Goal: Information Seeking & Learning: Learn about a topic

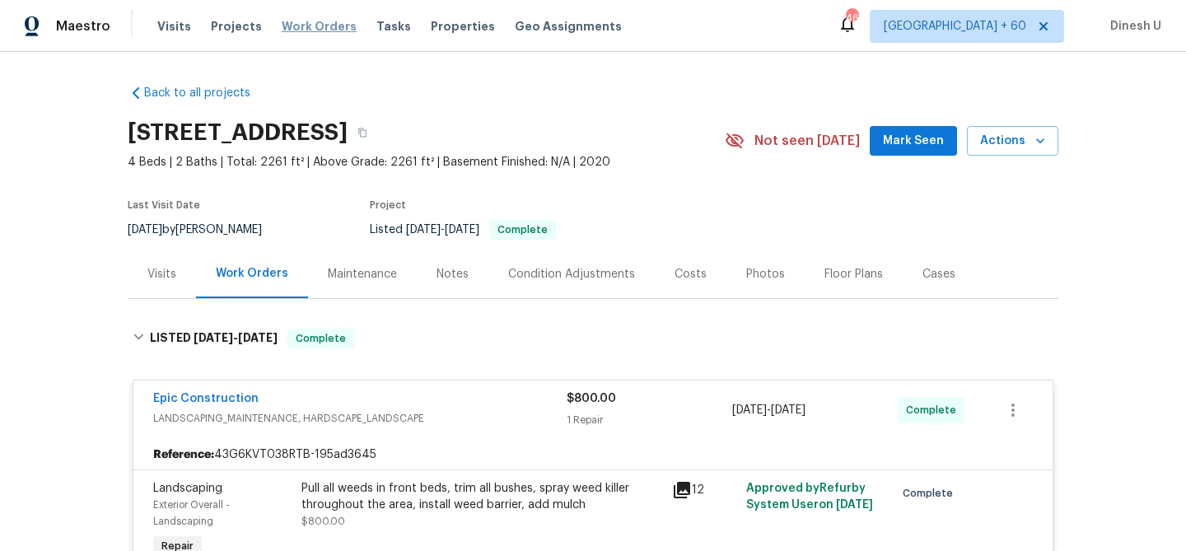
click at [304, 21] on span "Work Orders" at bounding box center [319, 26] width 75 height 16
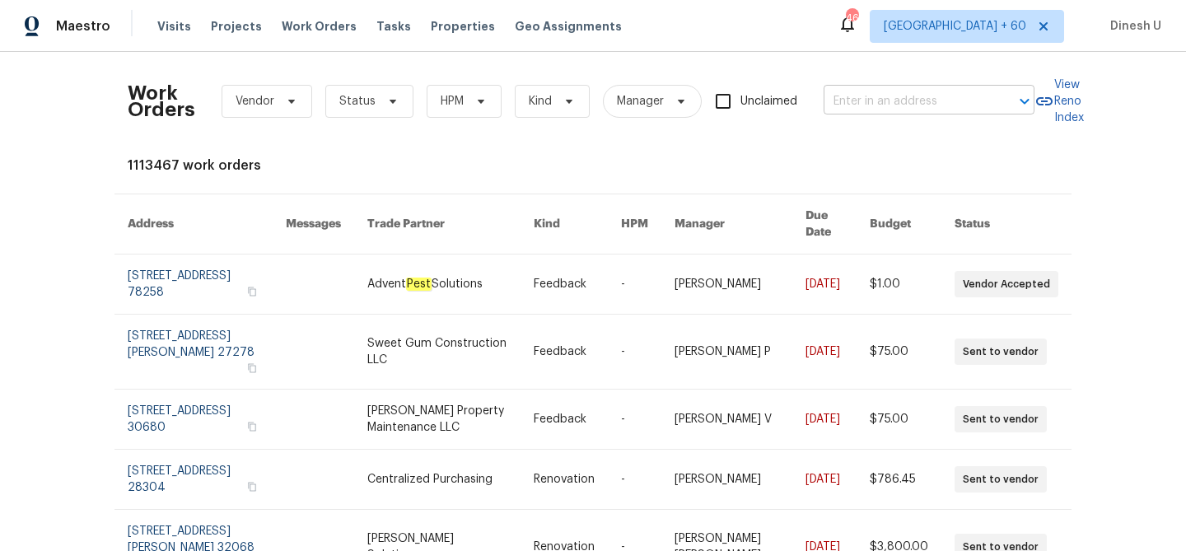
click at [885, 95] on input "text" at bounding box center [906, 102] width 165 height 26
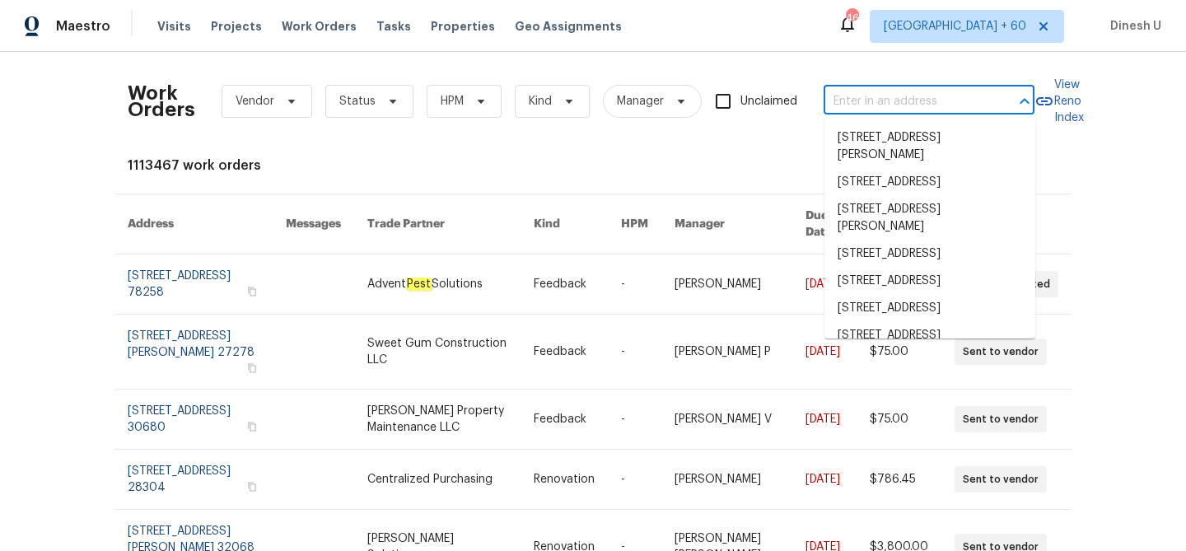
paste input "[STREET_ADDRESS]"
type input "[STREET_ADDRESS]"
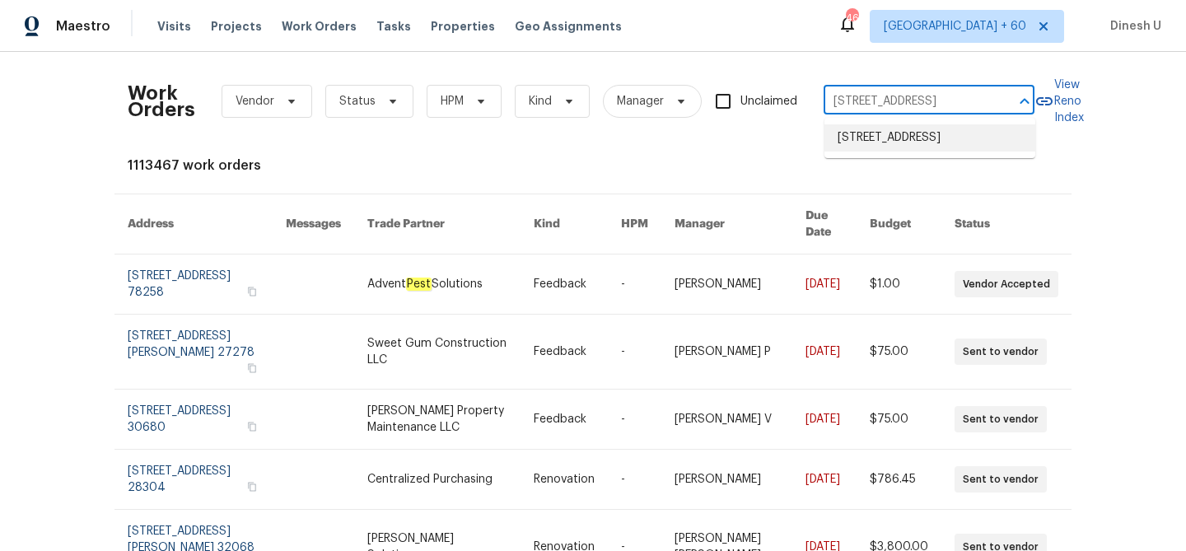
click at [871, 133] on li "[STREET_ADDRESS]" at bounding box center [930, 137] width 211 height 27
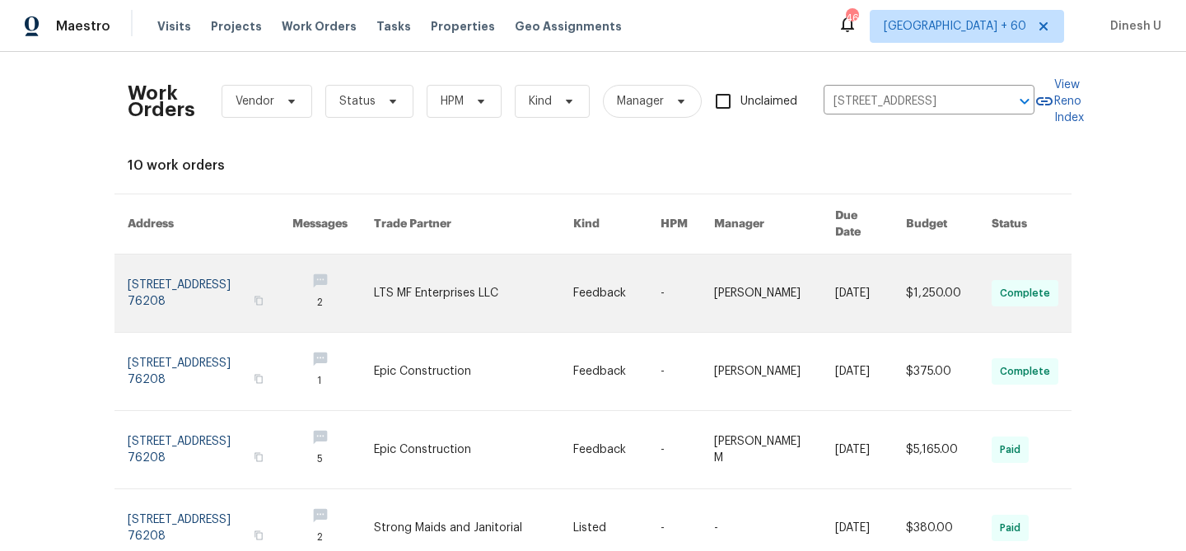
click at [175, 264] on link at bounding box center [210, 293] width 165 height 77
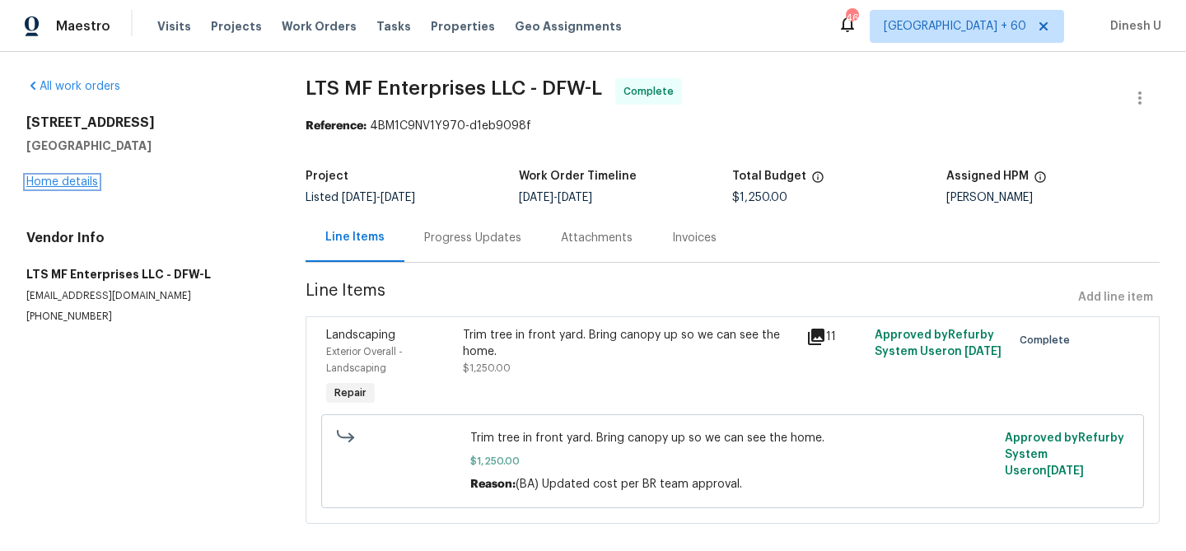
click at [56, 180] on link "Home details" at bounding box center [62, 182] width 72 height 12
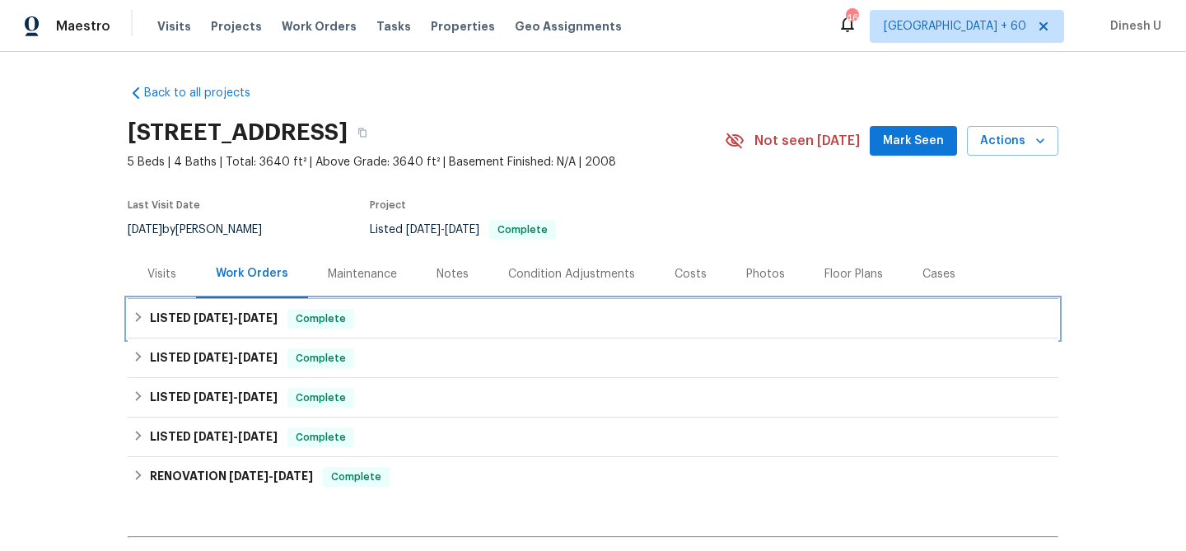
click at [240, 334] on div "LISTED [DATE] - [DATE] Complete" at bounding box center [593, 319] width 931 height 40
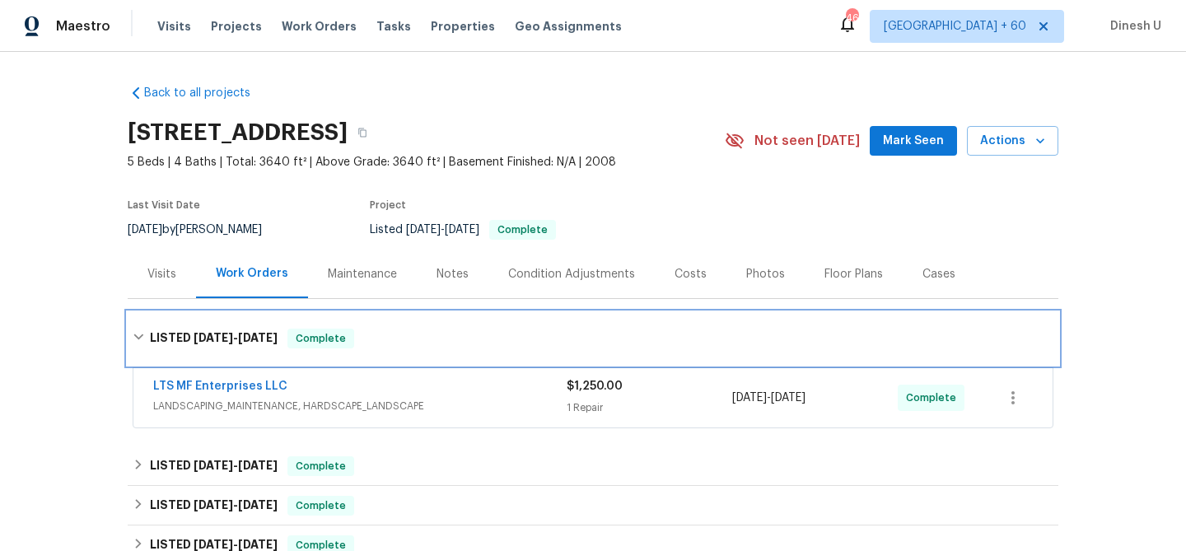
scroll to position [186, 0]
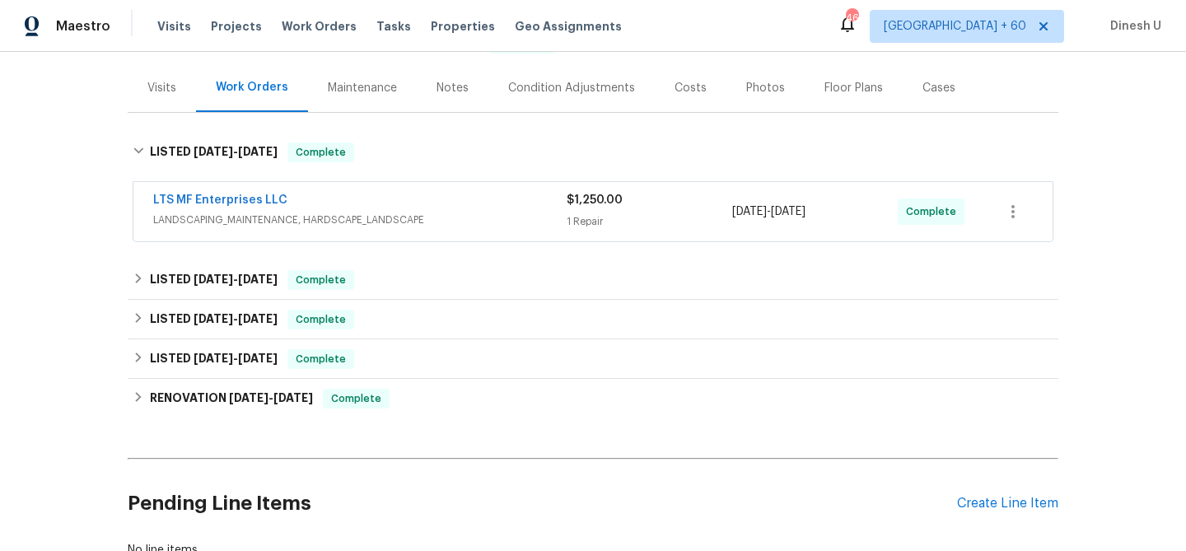
click at [582, 212] on div "$1,250.00 1 Repair" at bounding box center [650, 212] width 166 height 40
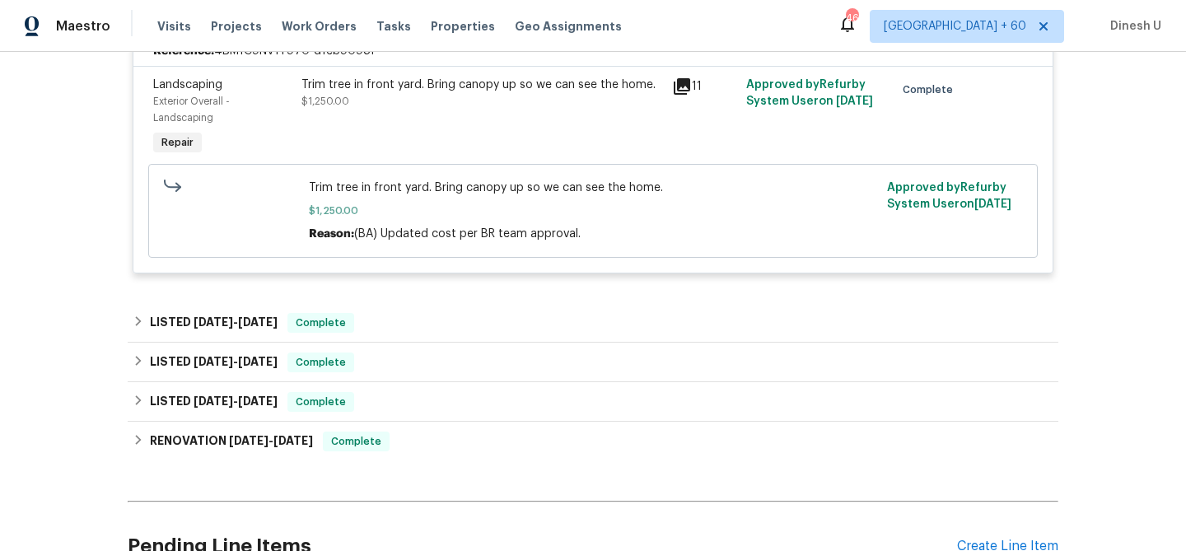
scroll to position [451, 0]
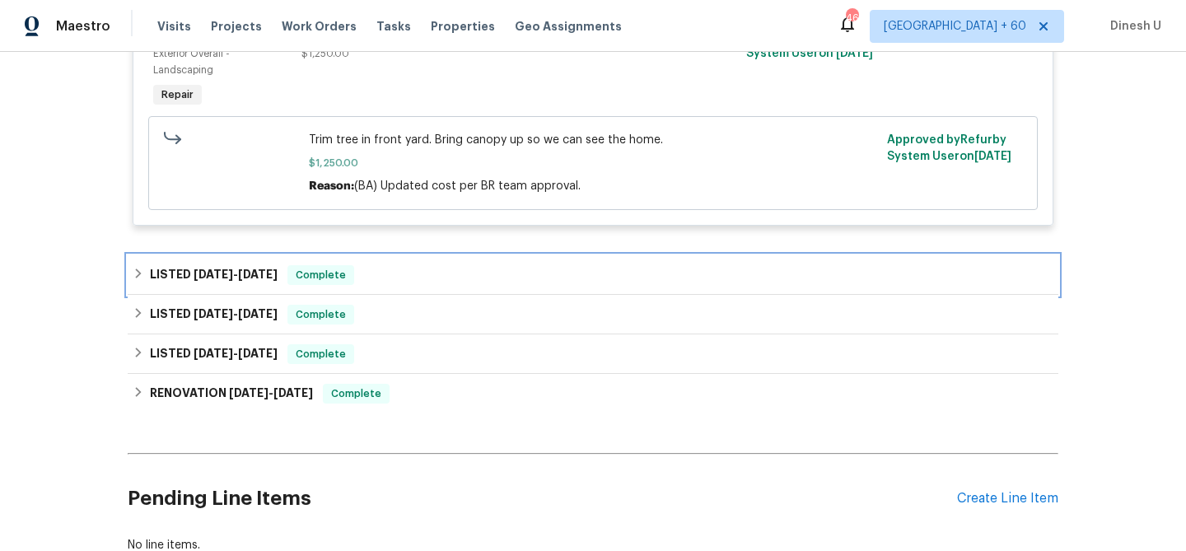
click at [258, 285] on h6 "LISTED [DATE] - [DATE]" at bounding box center [214, 275] width 128 height 20
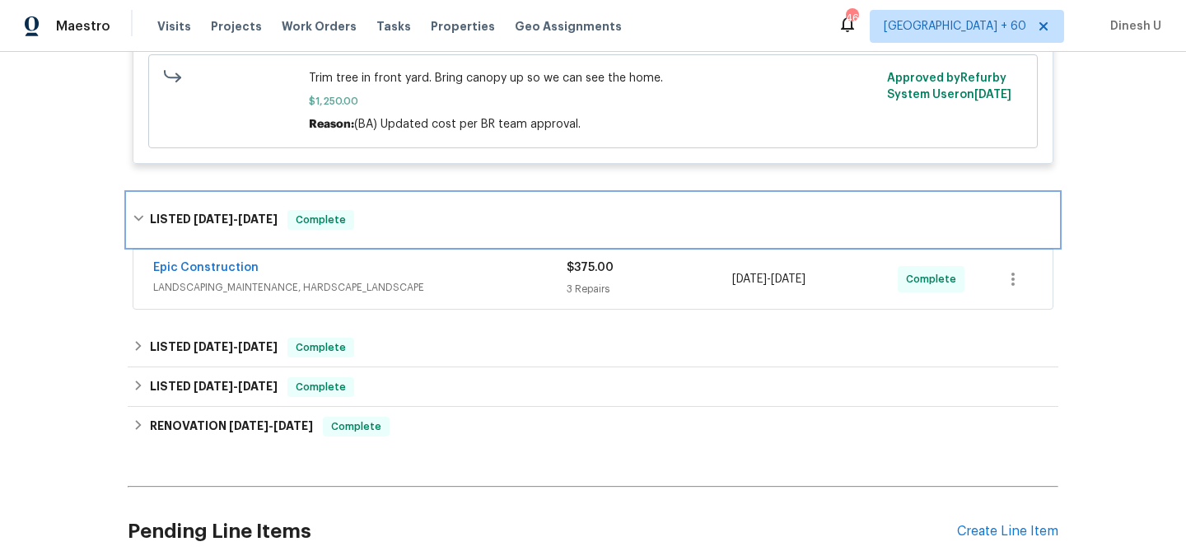
scroll to position [616, 0]
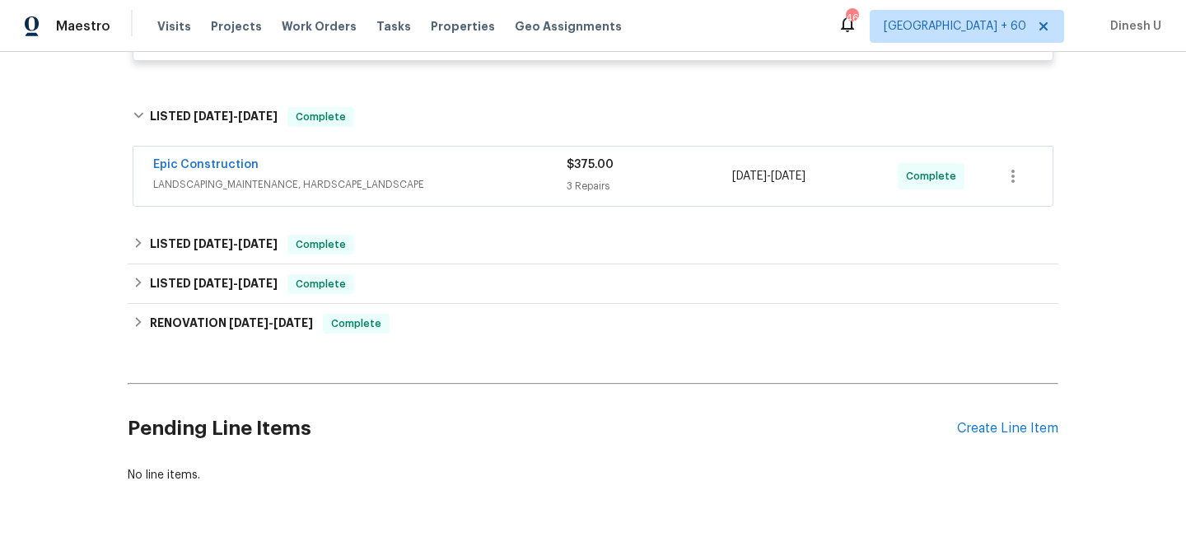
click at [578, 191] on div "3 Repairs" at bounding box center [650, 186] width 166 height 16
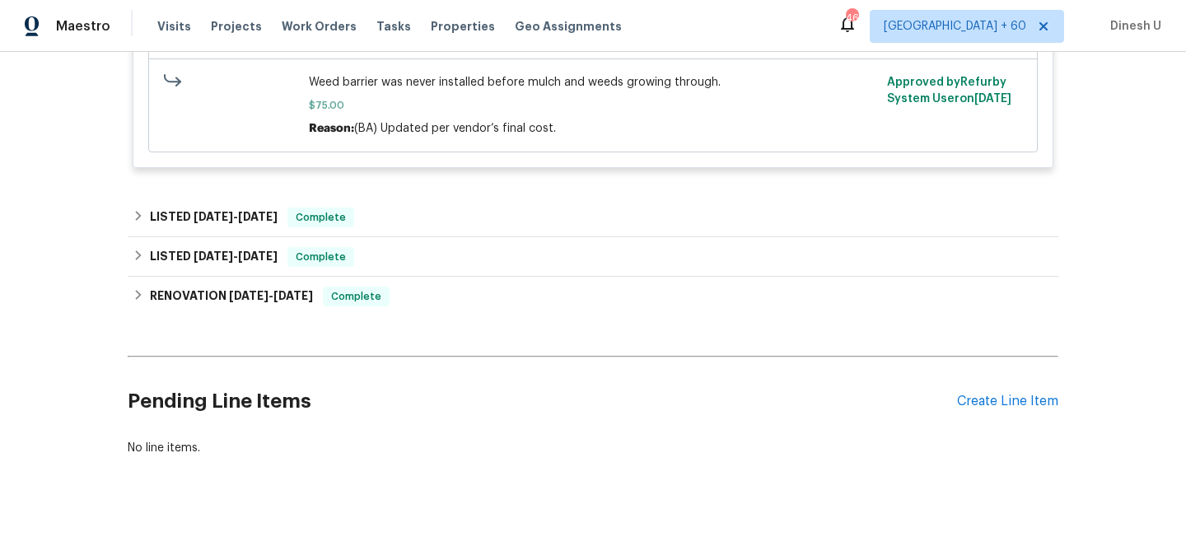
scroll to position [1427, 0]
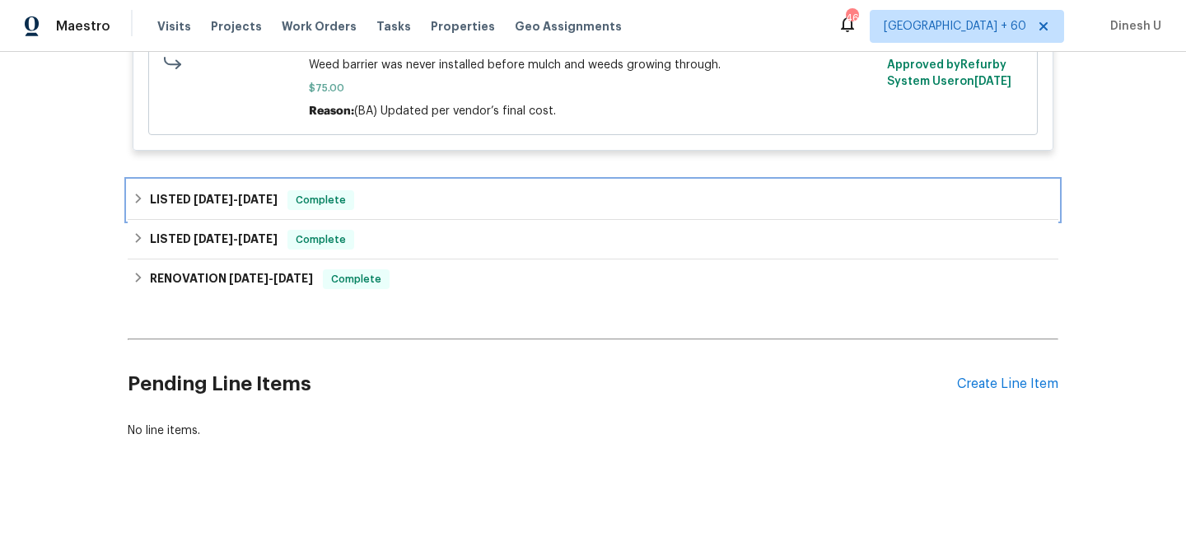
click at [203, 211] on div "LISTED [DATE] - [DATE] Complete" at bounding box center [593, 200] width 931 height 40
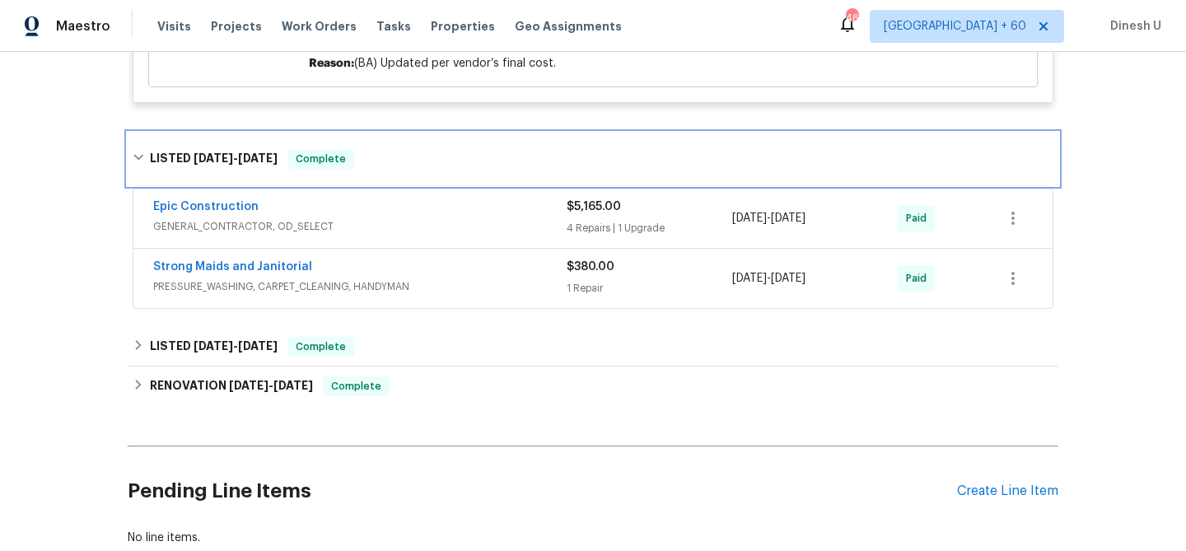
scroll to position [1535, 0]
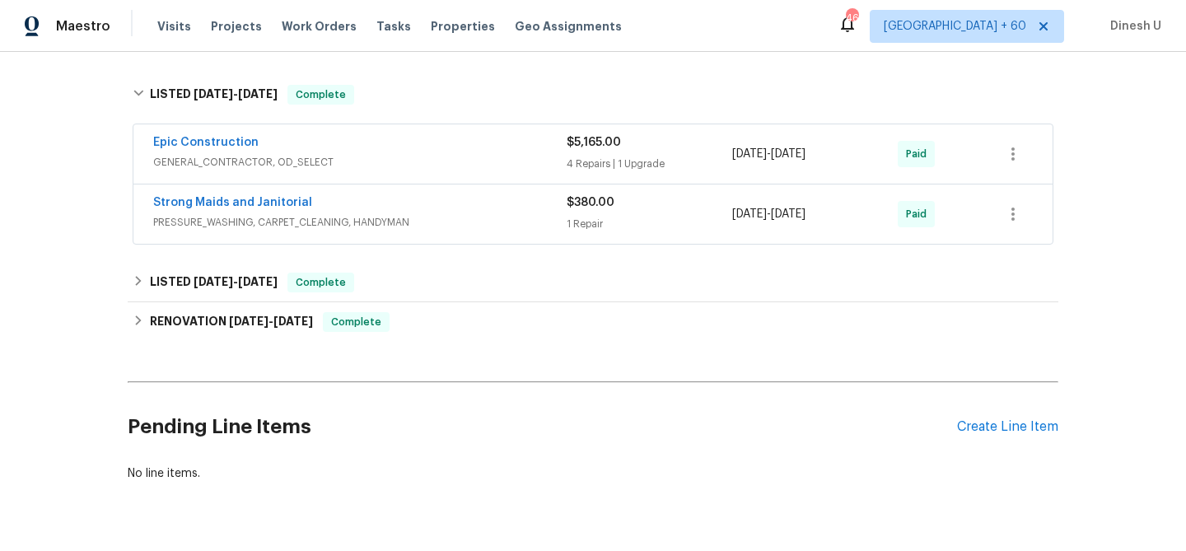
click at [586, 160] on div "$5,165.00 4 Repairs | 1 Upgrade" at bounding box center [650, 154] width 166 height 40
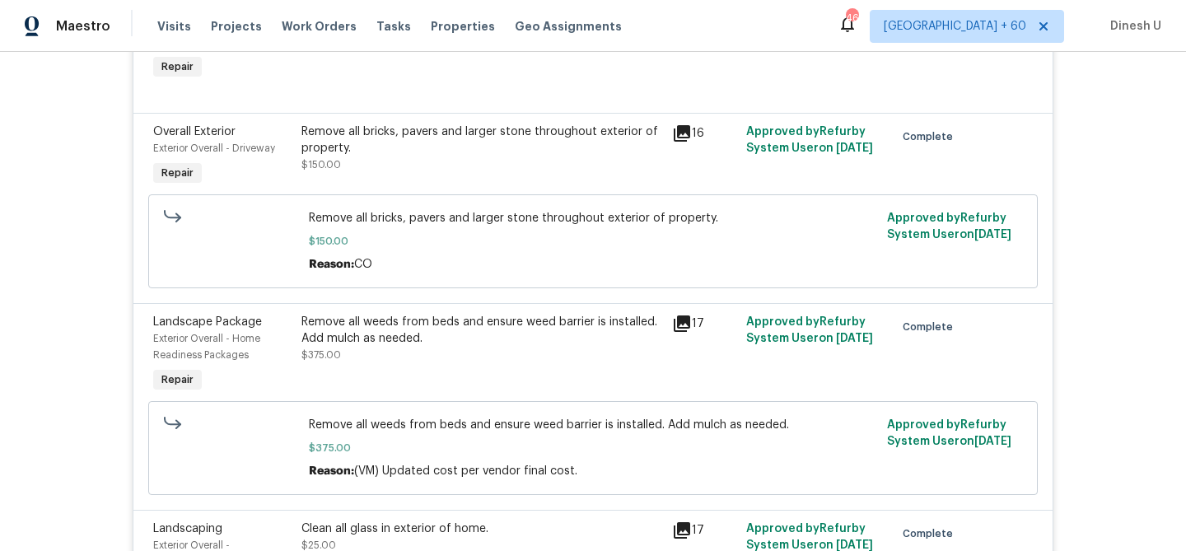
scroll to position [1759, 0]
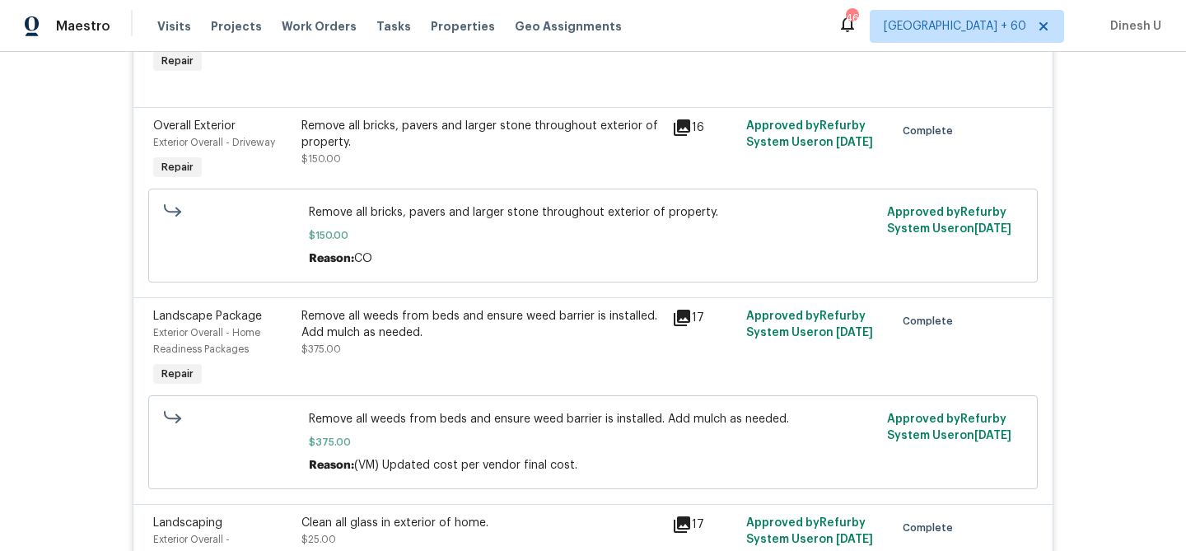
click at [687, 130] on icon at bounding box center [682, 127] width 16 height 16
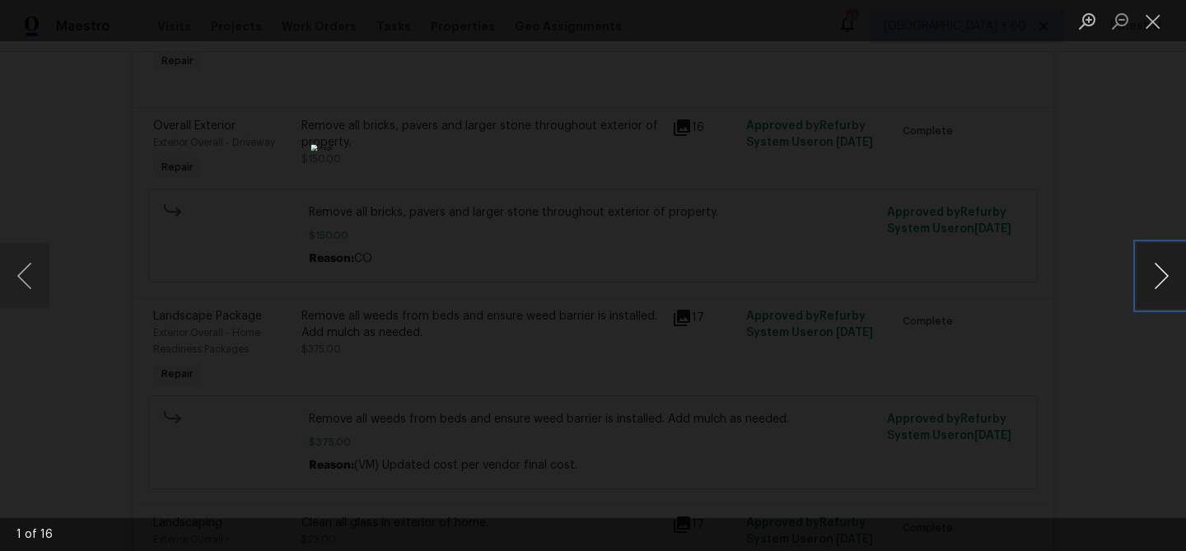
click at [1160, 271] on button "Next image" at bounding box center [1161, 276] width 49 height 66
click at [1143, 18] on button "Close lightbox" at bounding box center [1153, 21] width 33 height 29
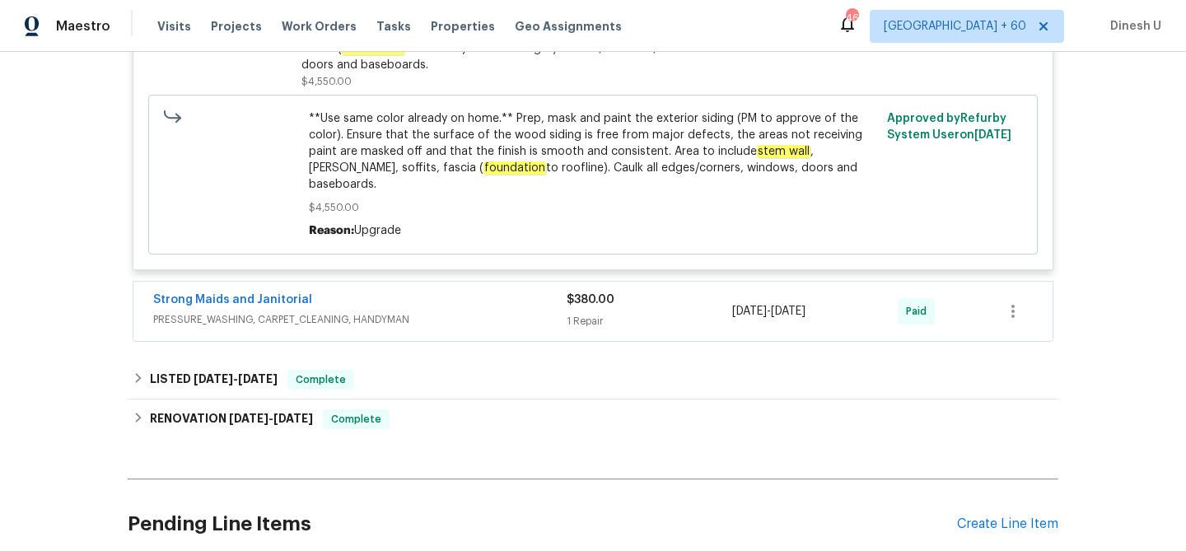
scroll to position [2539, 0]
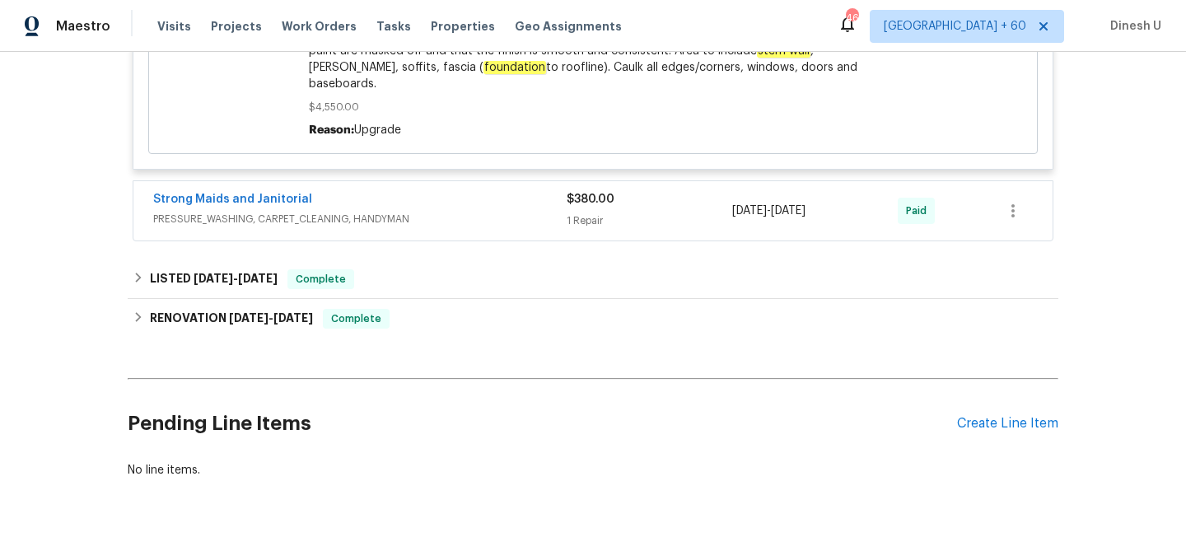
click at [592, 213] on div "1 Repair" at bounding box center [650, 221] width 166 height 16
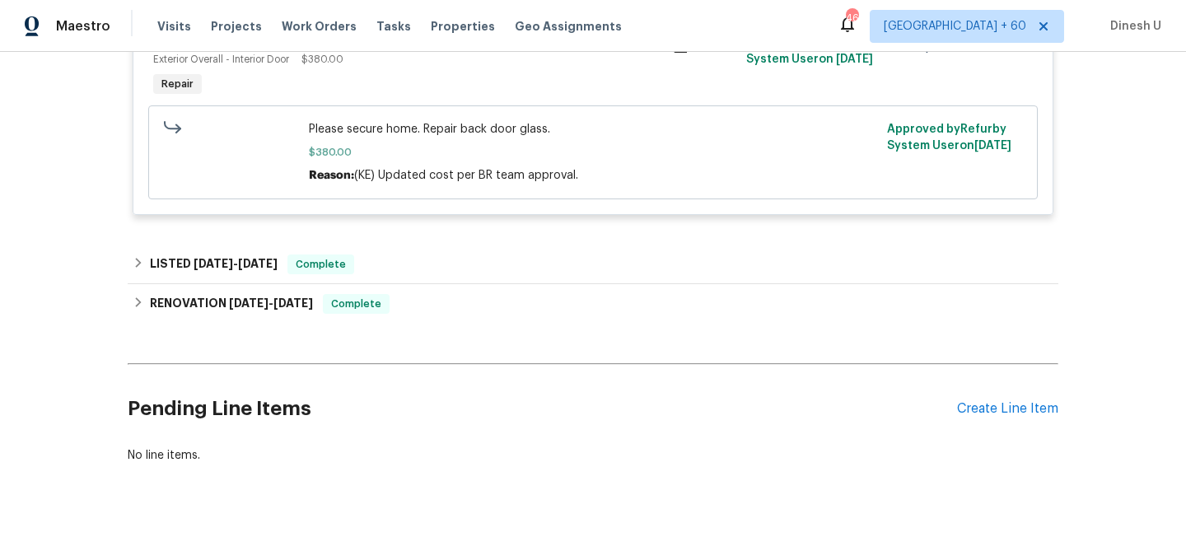
scroll to position [2814, 0]
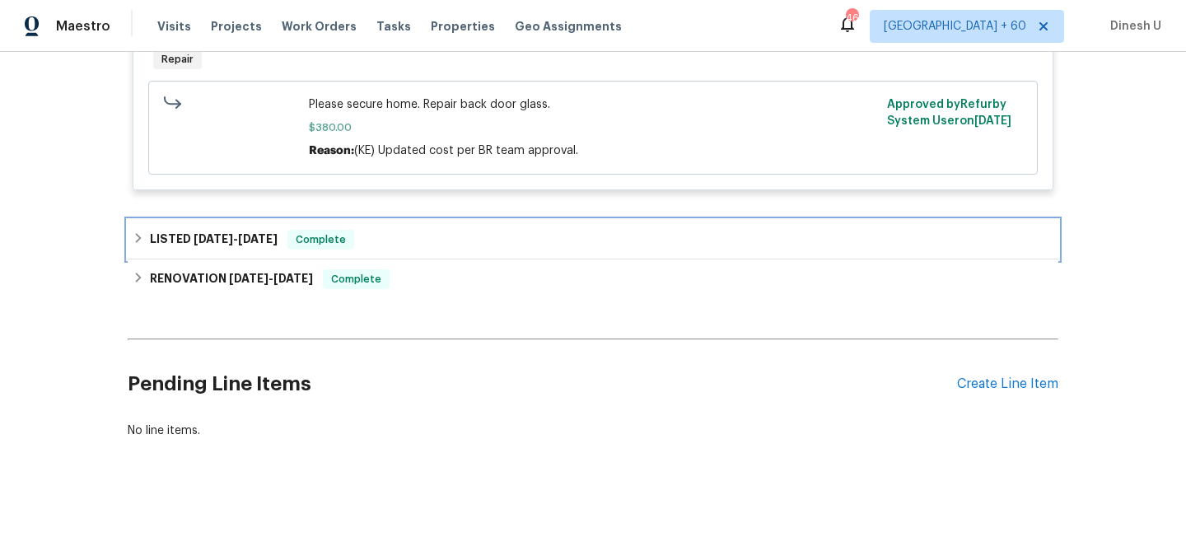
click at [231, 236] on div "LISTED [DATE] - [DATE] Complete" at bounding box center [593, 240] width 931 height 40
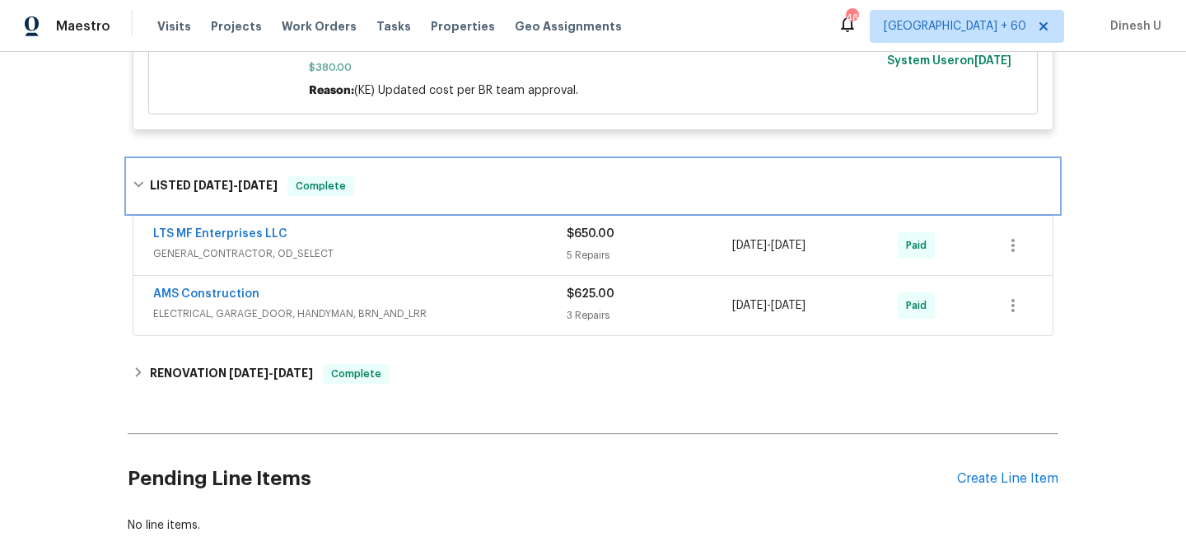
scroll to position [2947, 0]
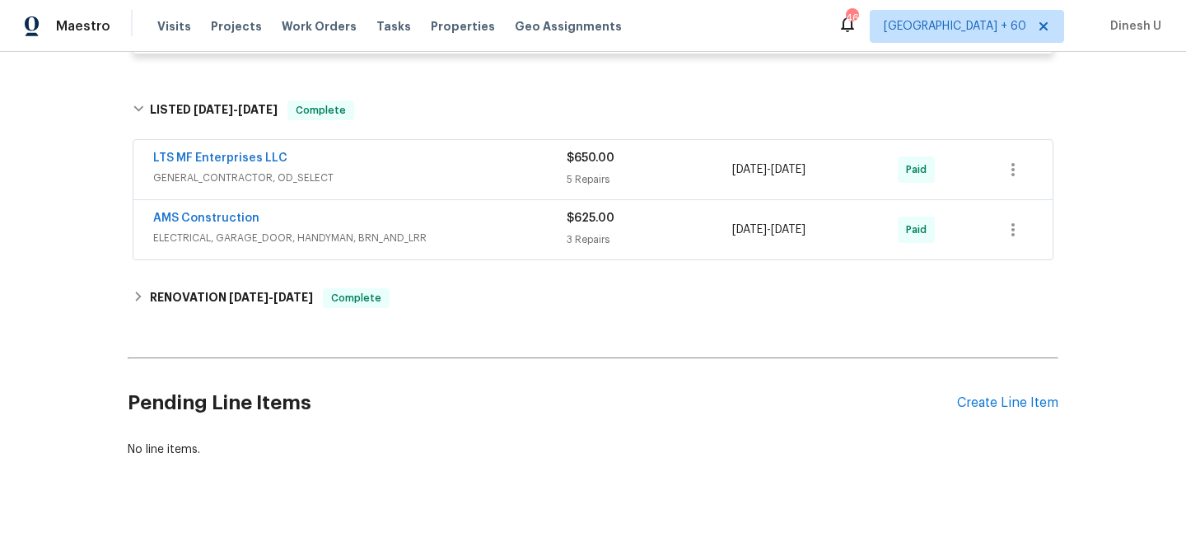
click at [570, 188] on div "5 Repairs" at bounding box center [650, 179] width 166 height 16
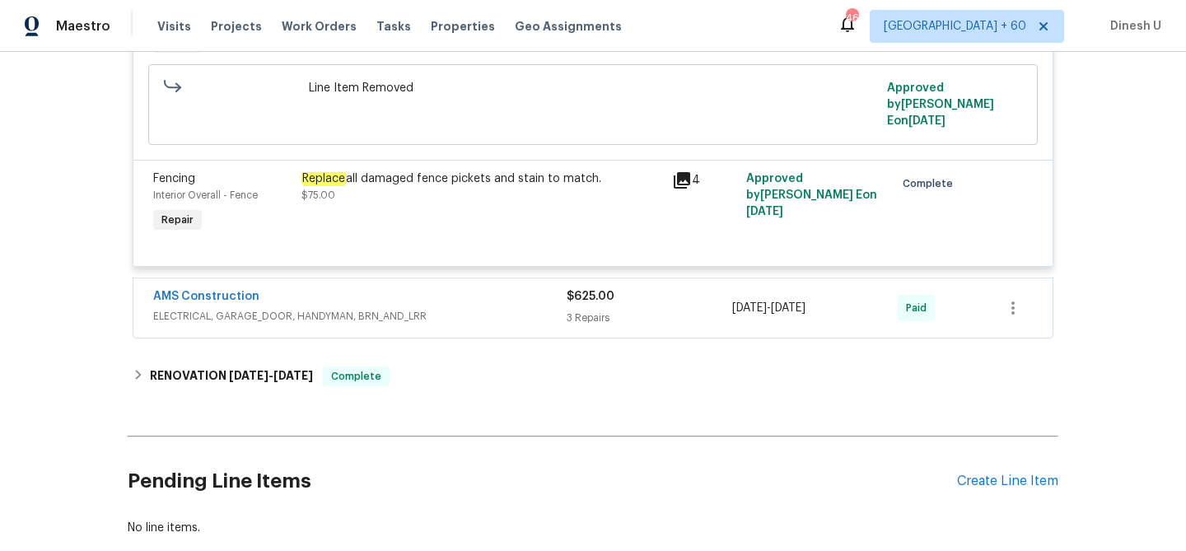
scroll to position [3724, 0]
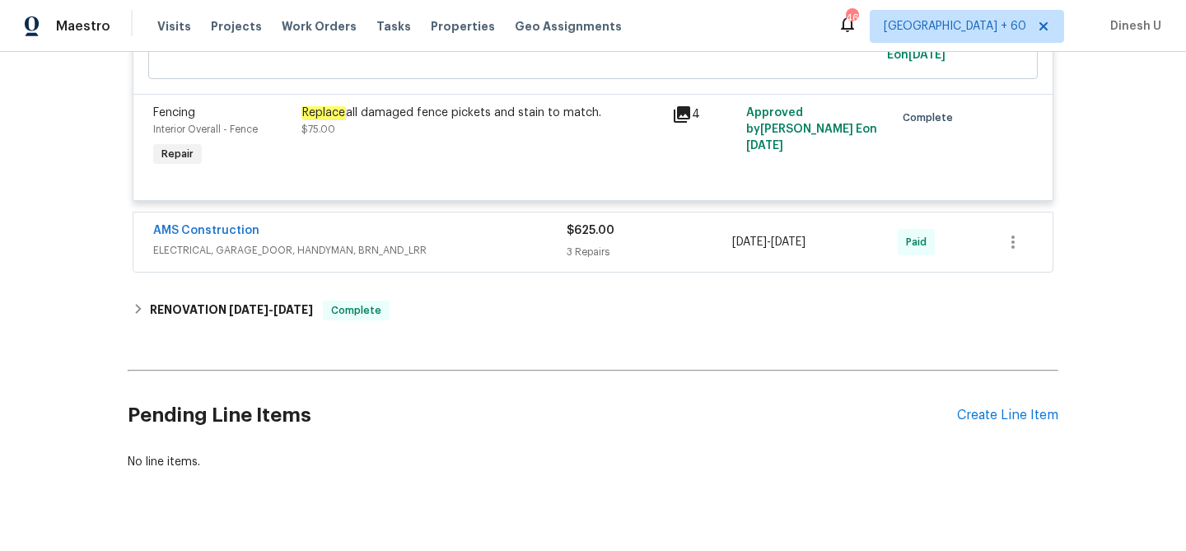
click at [579, 255] on div "$625.00 3 Repairs" at bounding box center [650, 242] width 166 height 40
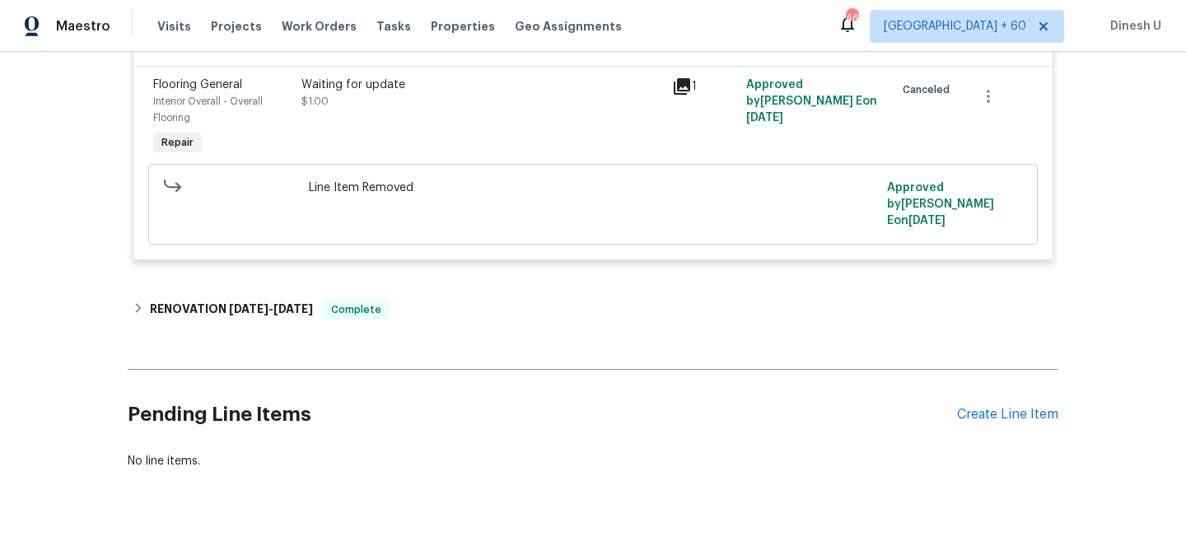
scroll to position [4375, 0]
